Goal: Transaction & Acquisition: Download file/media

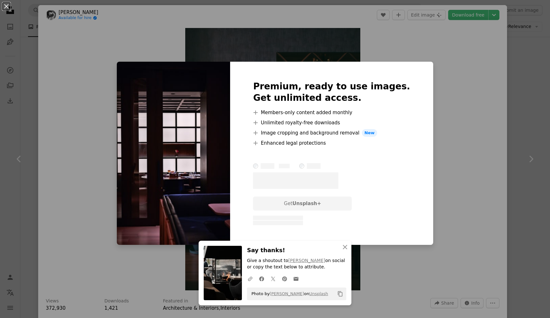
scroll to position [2186, 0]
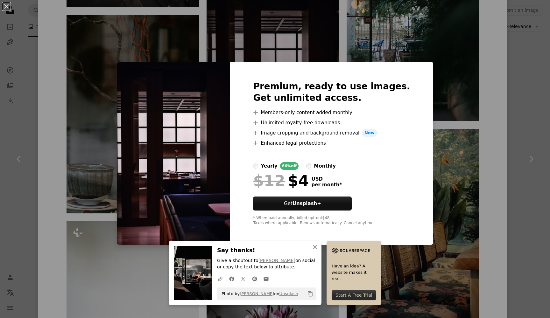
click at [223, 158] on img at bounding box center [173, 153] width 113 height 183
click at [107, 151] on div "An X shape Premium, ready to use images. Get unlimited access. A plus sign Memb…" at bounding box center [275, 159] width 550 height 318
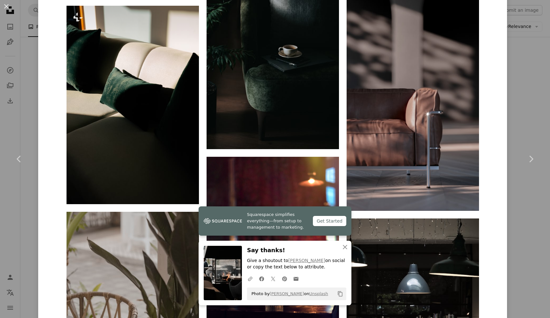
scroll to position [3413, 0]
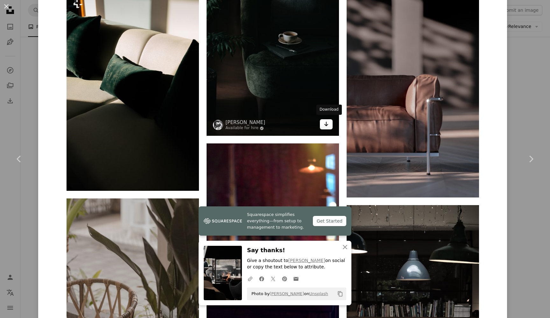
click at [331, 124] on link "Arrow pointing down" at bounding box center [326, 124] width 13 height 10
